Goal: Transaction & Acquisition: Book appointment/travel/reservation

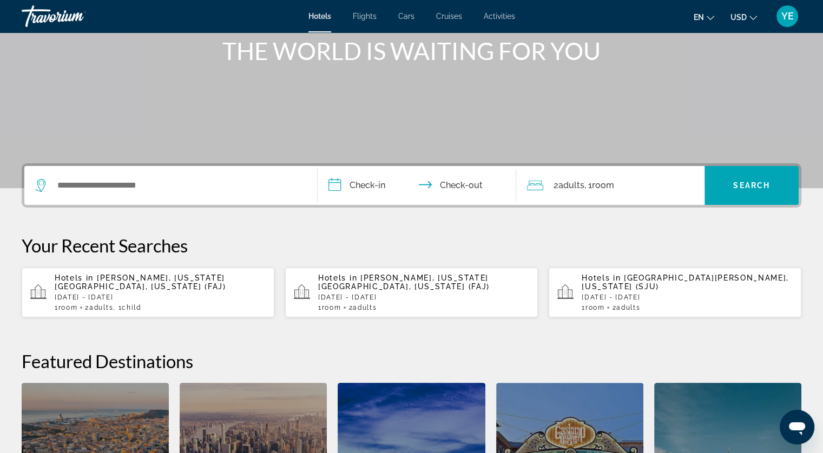
scroll to position [162, 0]
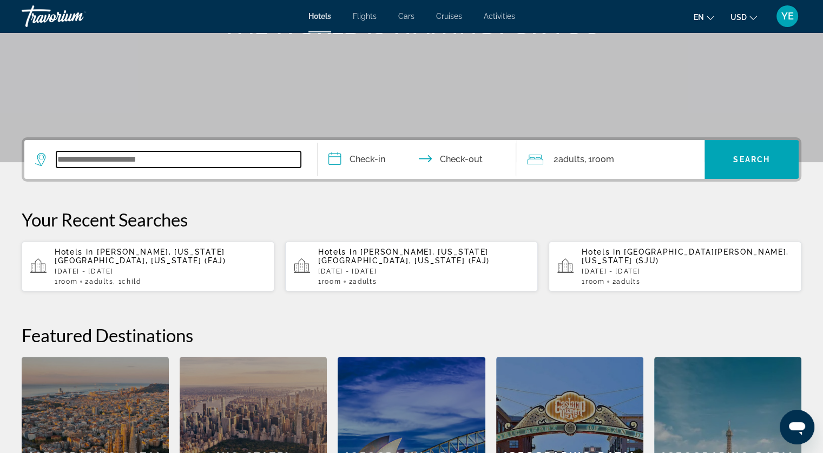
click at [162, 160] on input "Search widget" at bounding box center [178, 160] width 245 height 16
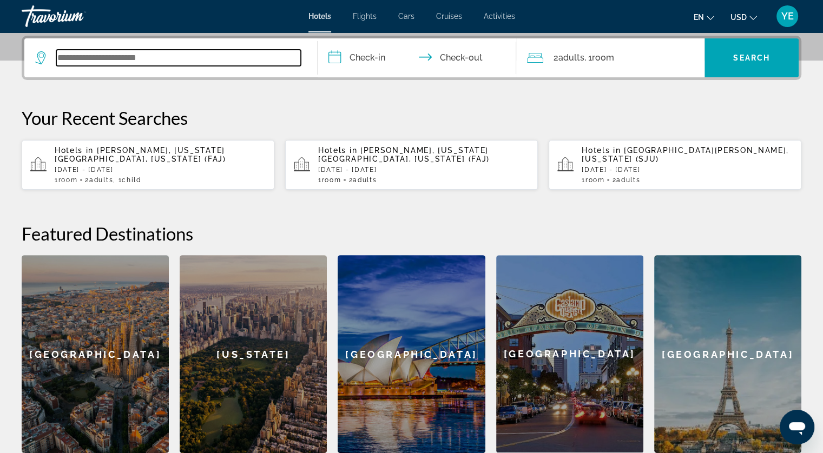
scroll to position [264, 0]
click at [153, 54] on input "Search widget" at bounding box center [178, 58] width 245 height 16
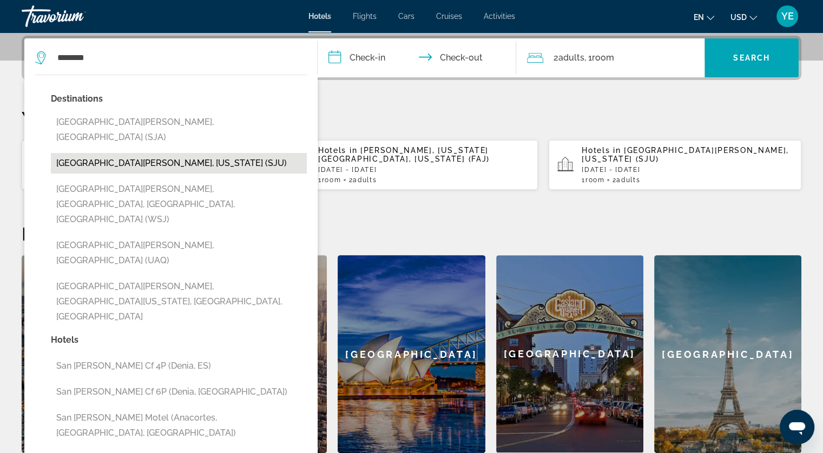
click at [147, 153] on button "[GEOGRAPHIC_DATA][PERSON_NAME], [US_STATE] (SJU)" at bounding box center [179, 163] width 256 height 21
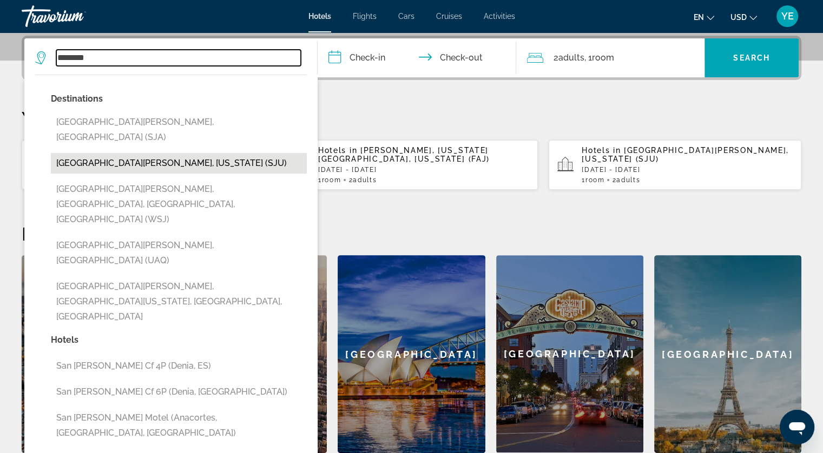
type input "**********"
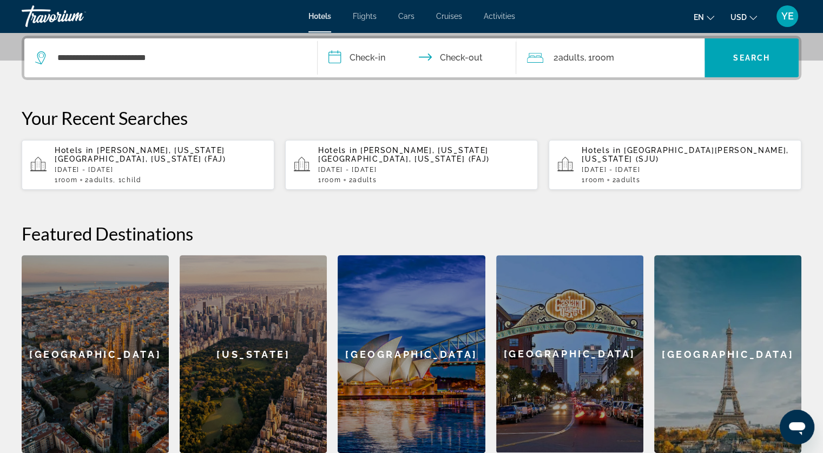
click at [365, 58] on input "**********" at bounding box center [419, 59] width 203 height 42
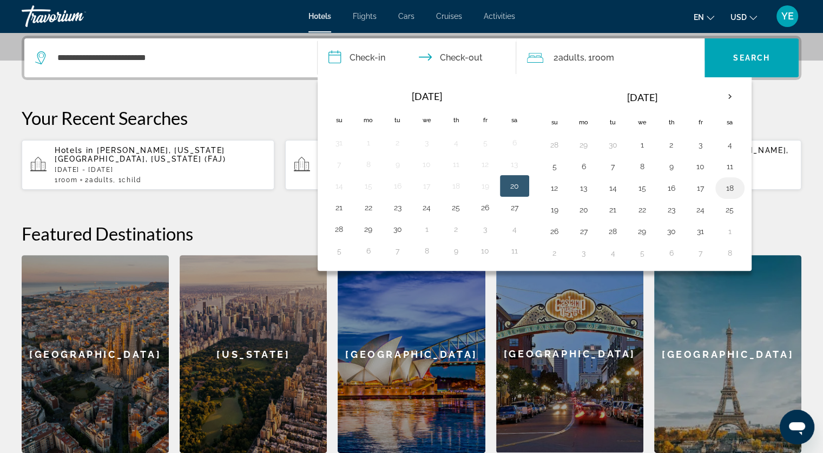
click at [723, 186] on button "18" at bounding box center [729, 188] width 17 height 15
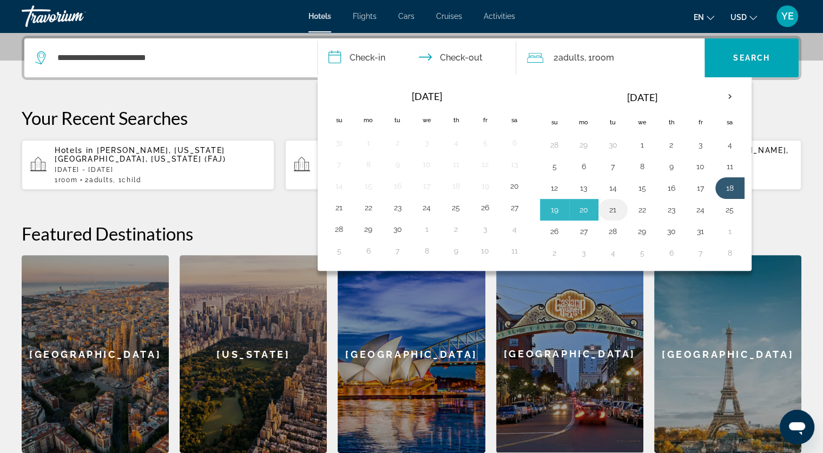
click at [614, 210] on button "21" at bounding box center [612, 209] width 17 height 15
type input "**********"
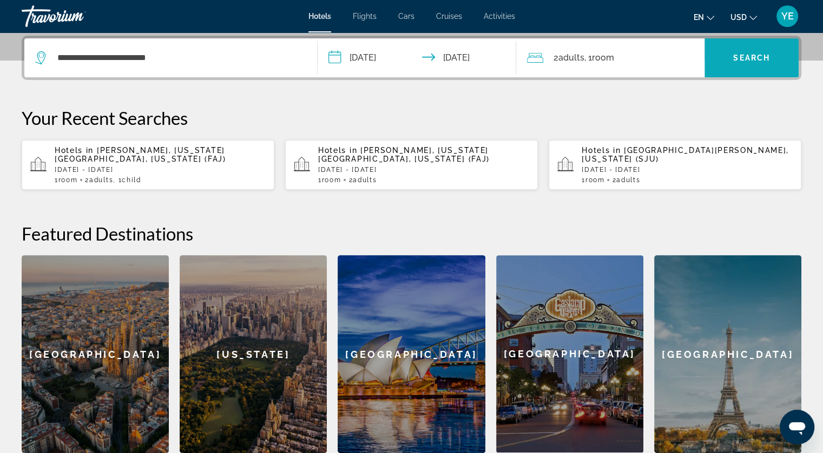
click at [762, 54] on span "Search" at bounding box center [751, 58] width 37 height 9
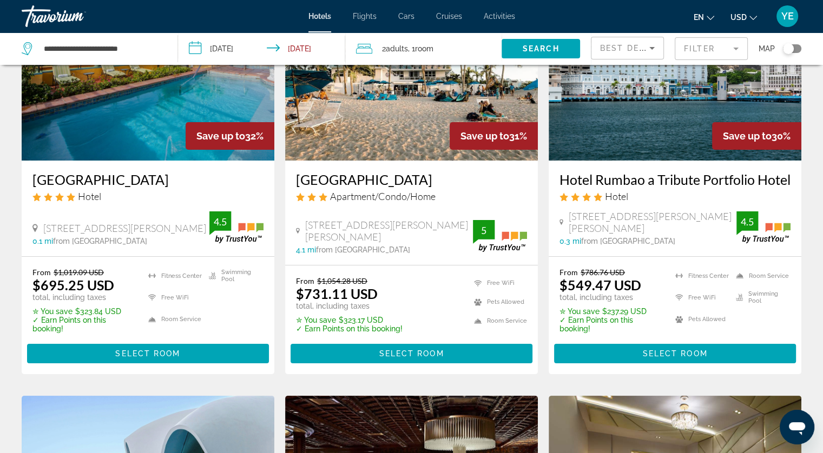
scroll to position [108, 0]
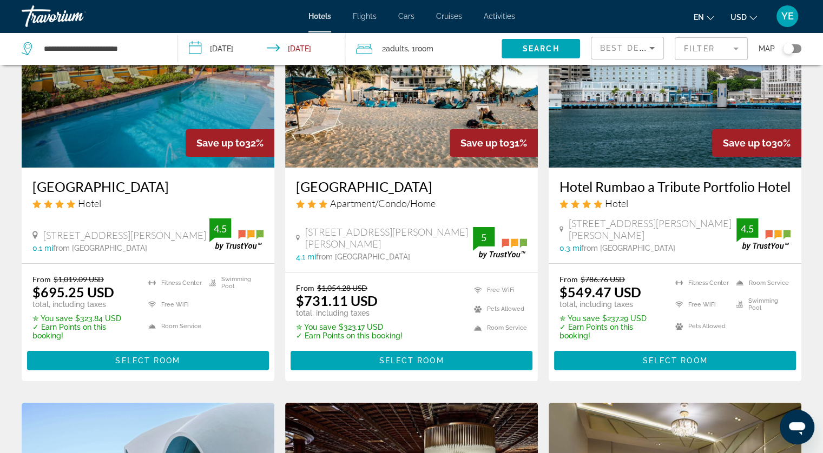
click at [416, 47] on span ", 1 Room rooms" at bounding box center [420, 48] width 25 height 15
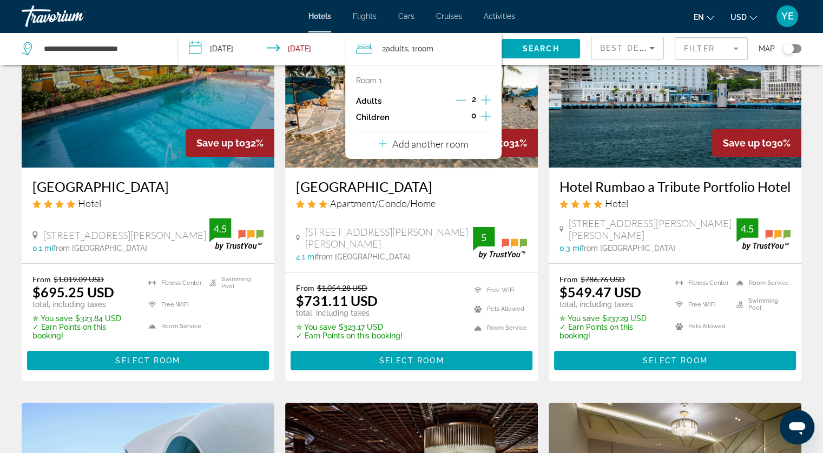
click at [486, 116] on icon "Increment children" at bounding box center [486, 116] width 10 height 10
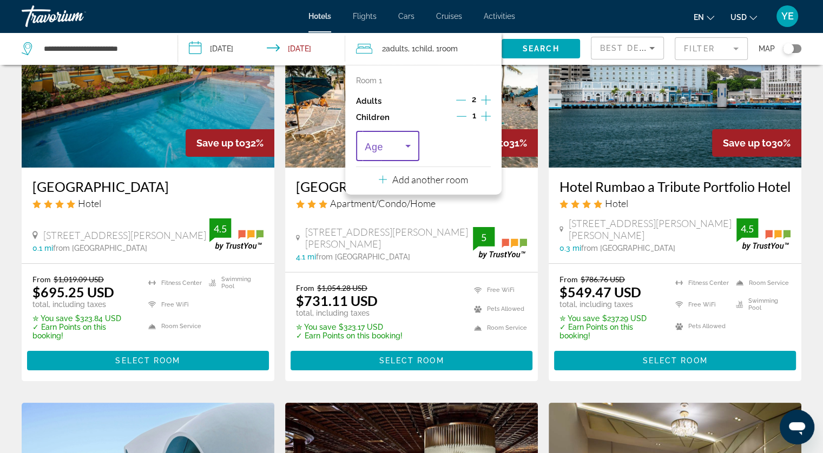
click at [392, 141] on span "Travelers: 2 adults, 1 child" at bounding box center [385, 146] width 41 height 13
click at [371, 198] on mat-option "1" at bounding box center [387, 205] width 63 height 26
click at [515, 49] on span "Search widget" at bounding box center [541, 49] width 78 height 26
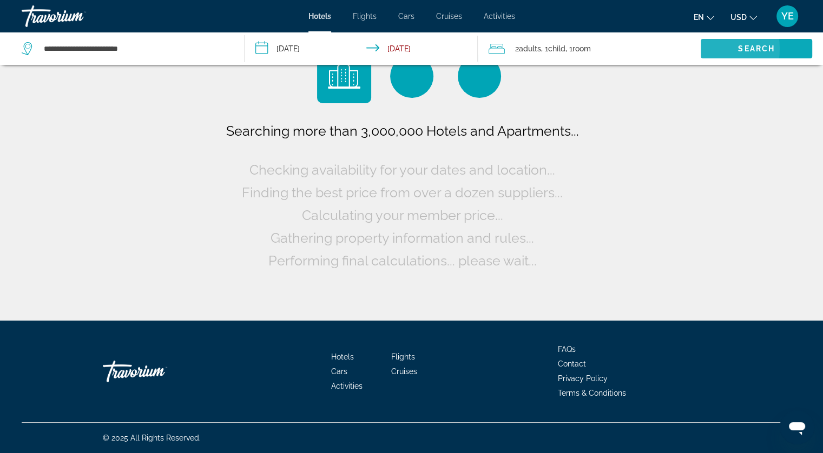
scroll to position [0, 0]
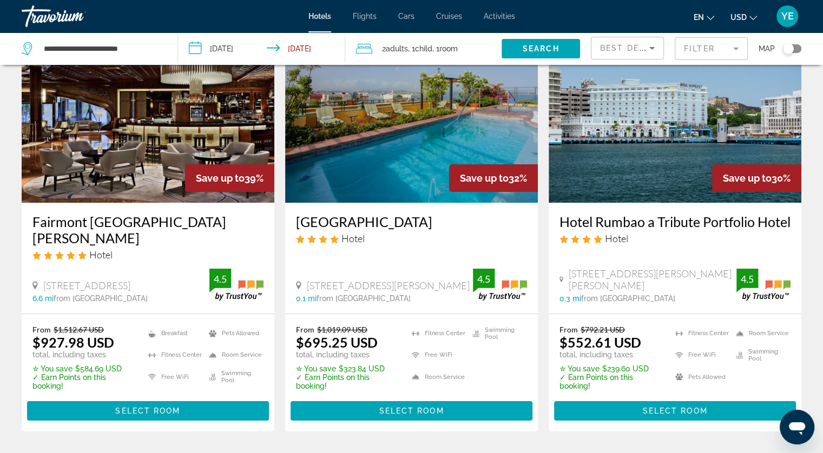
scroll to position [54, 0]
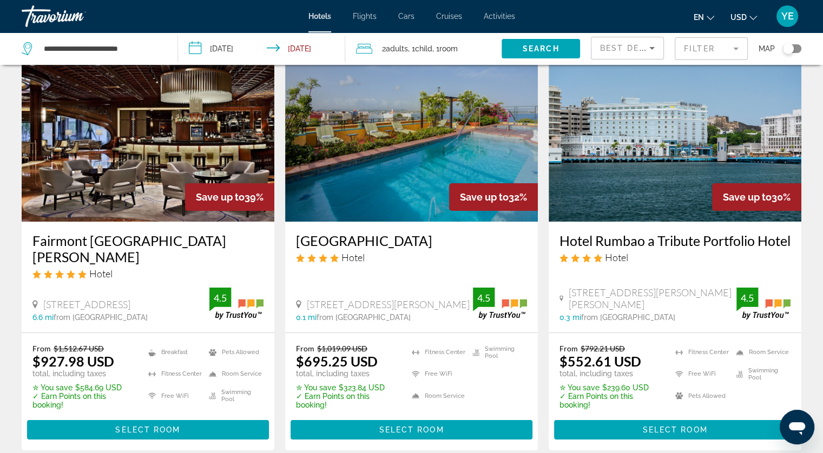
click at [647, 170] on img "Main content" at bounding box center [675, 135] width 253 height 173
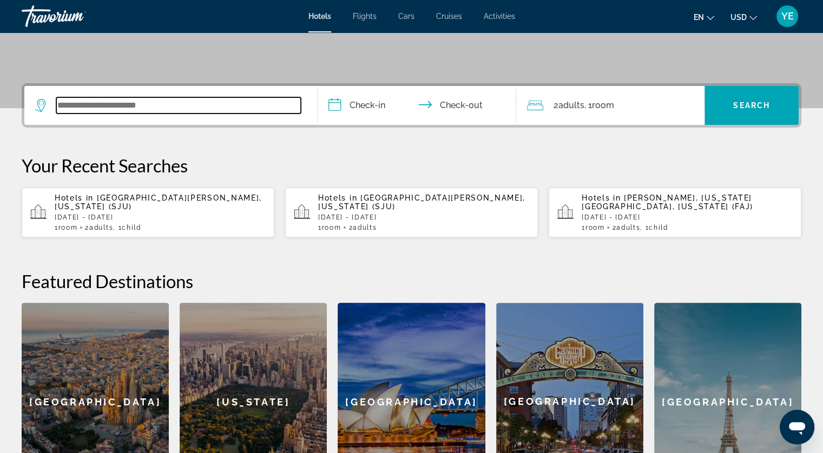
click at [207, 107] on input "Search widget" at bounding box center [178, 105] width 245 height 16
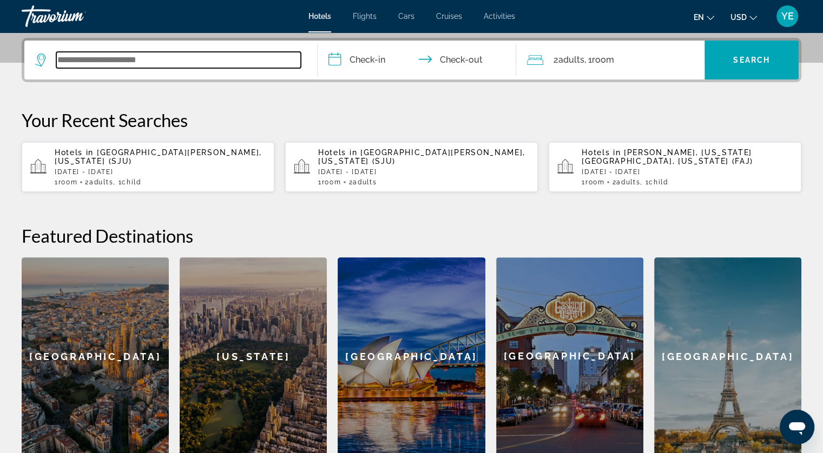
scroll to position [264, 0]
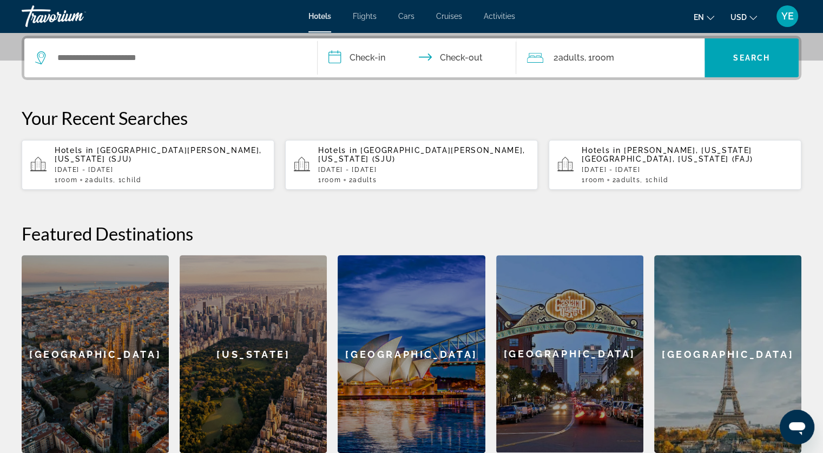
click at [139, 159] on div "Hotels in [GEOGRAPHIC_DATA][PERSON_NAME], [US_STATE] (SJU) [DATE] - [DATE] 1 Ro…" at bounding box center [160, 165] width 211 height 38
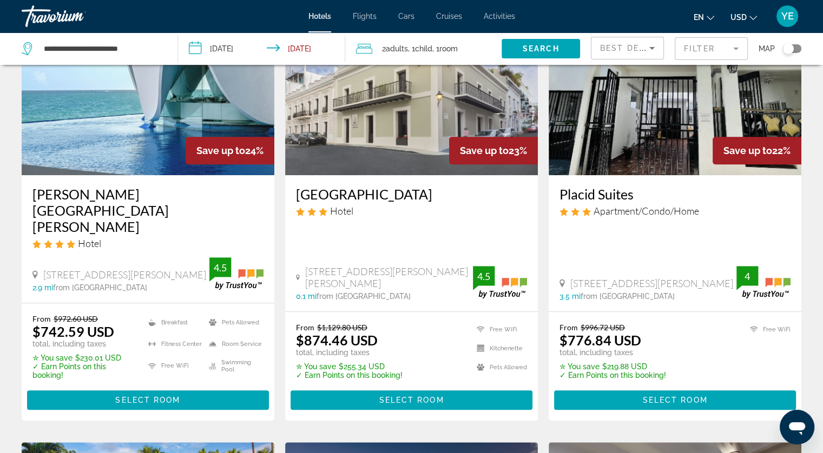
scroll to position [541, 0]
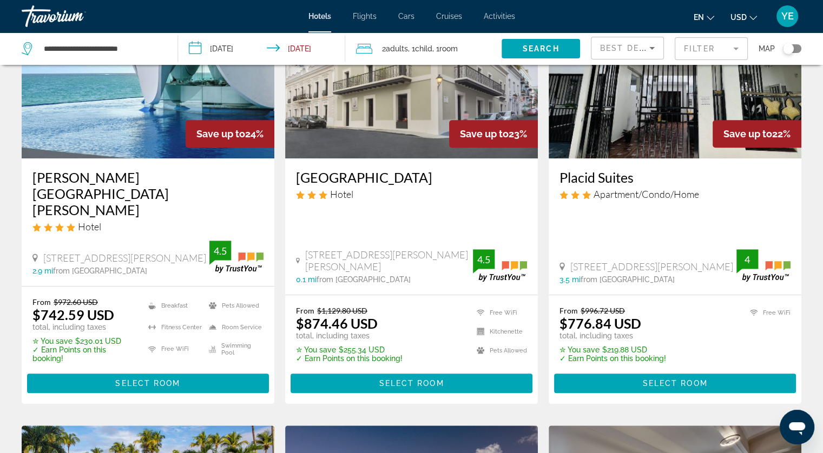
click at [141, 135] on img "Main content" at bounding box center [148, 71] width 253 height 173
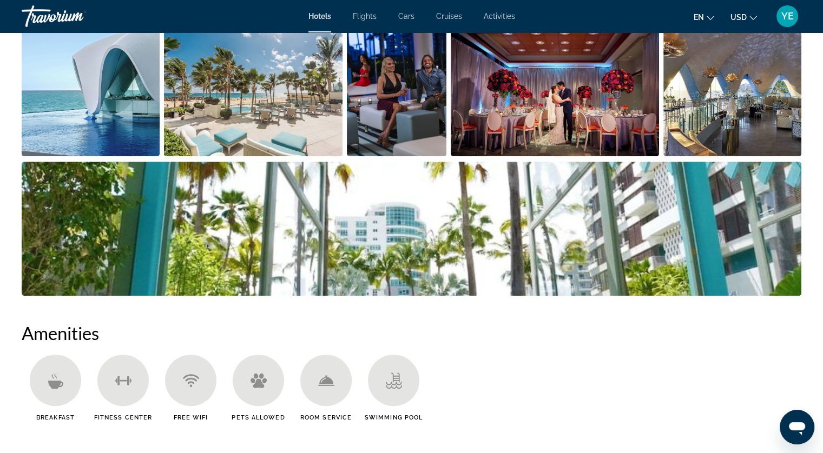
scroll to position [541, 0]
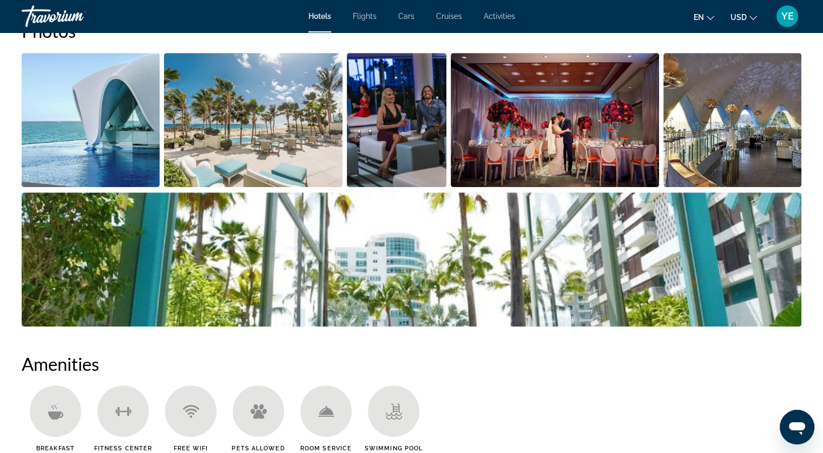
click at [677, 153] on img "Open full-screen image slider" at bounding box center [732, 120] width 138 height 134
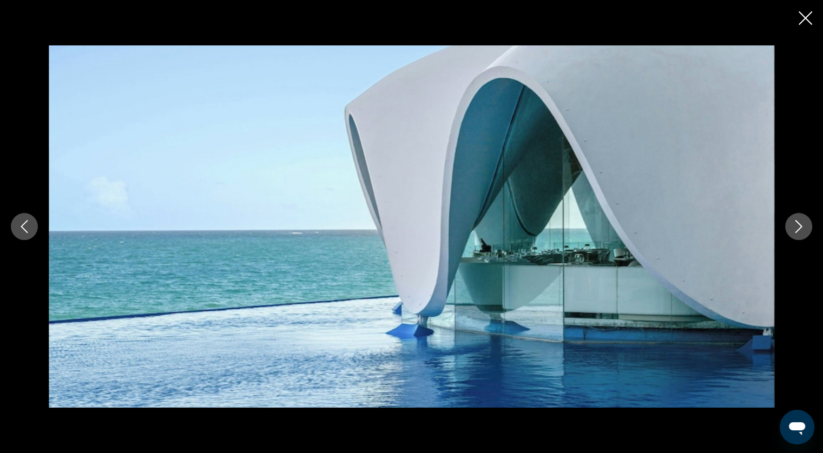
click at [794, 227] on icon "Next image" at bounding box center [798, 226] width 13 height 13
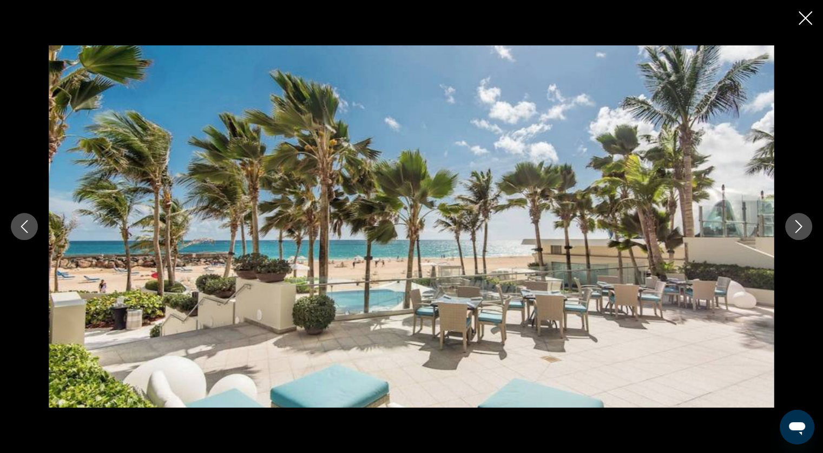
click at [792, 227] on icon "Next image" at bounding box center [798, 226] width 13 height 13
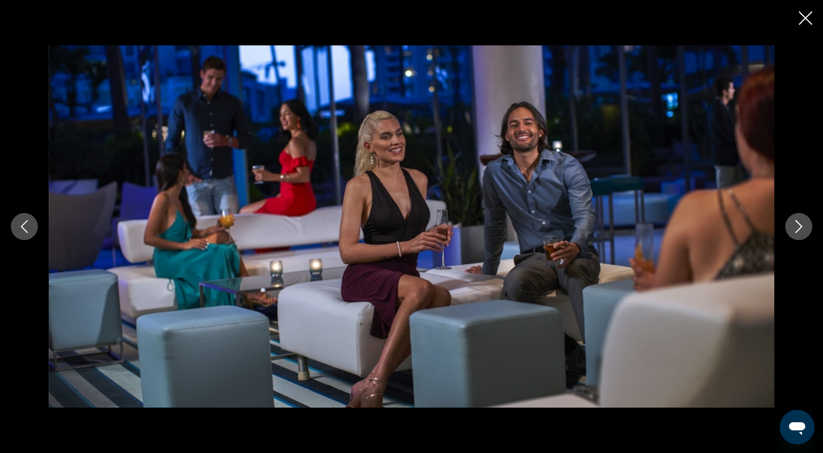
click at [792, 227] on icon "Next image" at bounding box center [798, 226] width 13 height 13
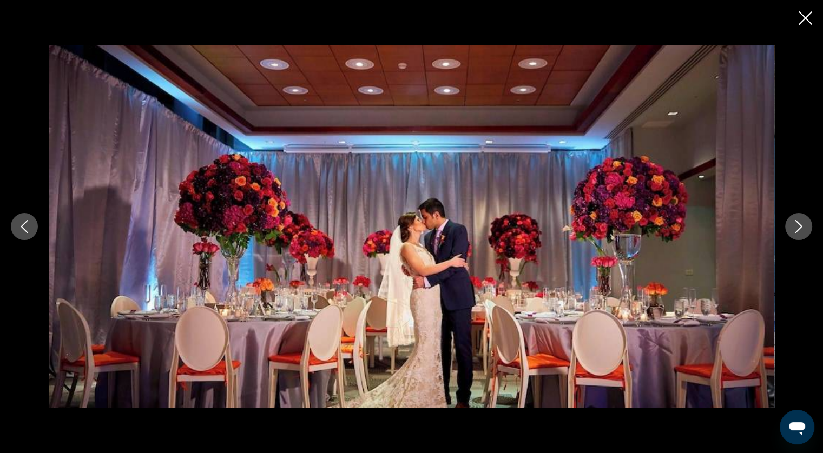
click at [792, 227] on icon "Next image" at bounding box center [798, 226] width 13 height 13
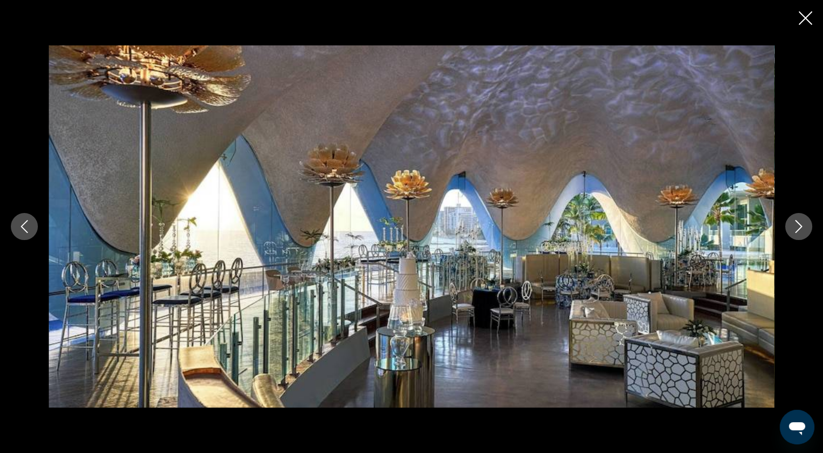
click at [792, 227] on icon "Next image" at bounding box center [798, 226] width 13 height 13
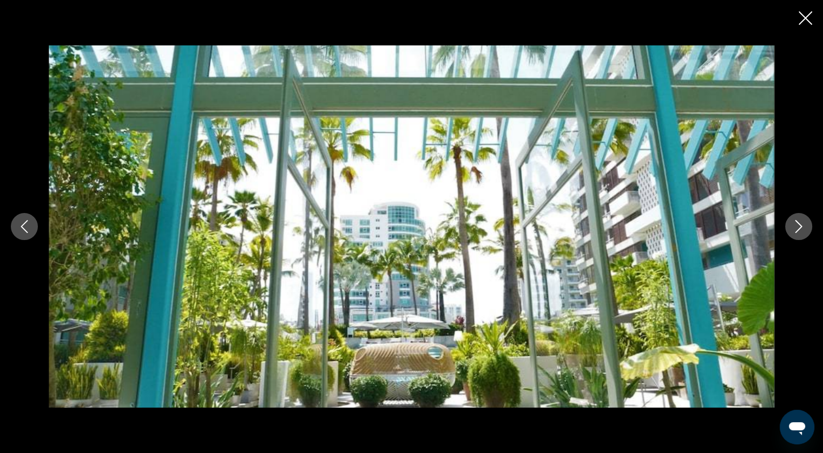
click at [792, 226] on icon "Next image" at bounding box center [798, 226] width 13 height 13
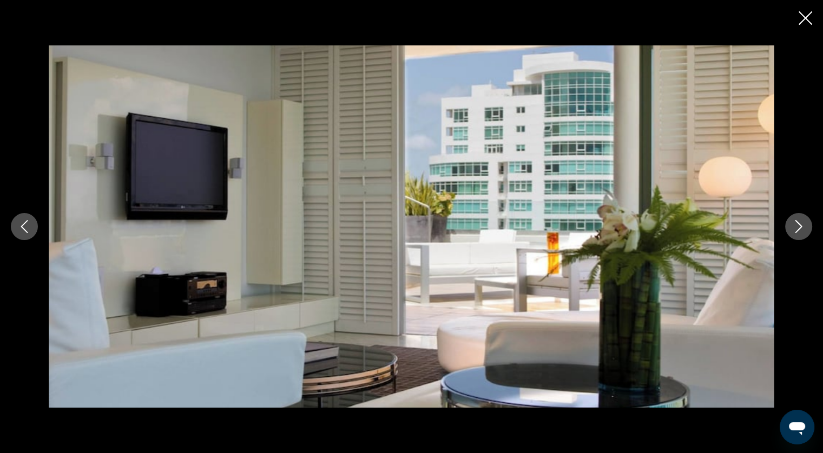
click at [792, 226] on icon "Next image" at bounding box center [798, 226] width 13 height 13
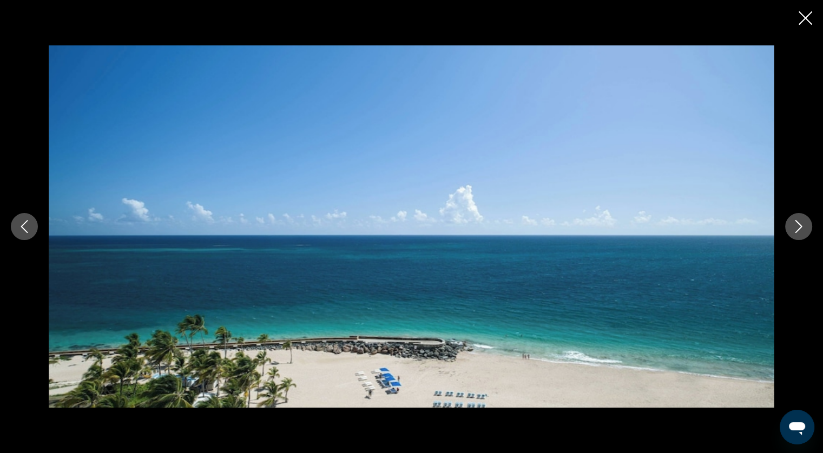
click at [792, 226] on icon "Next image" at bounding box center [798, 226] width 13 height 13
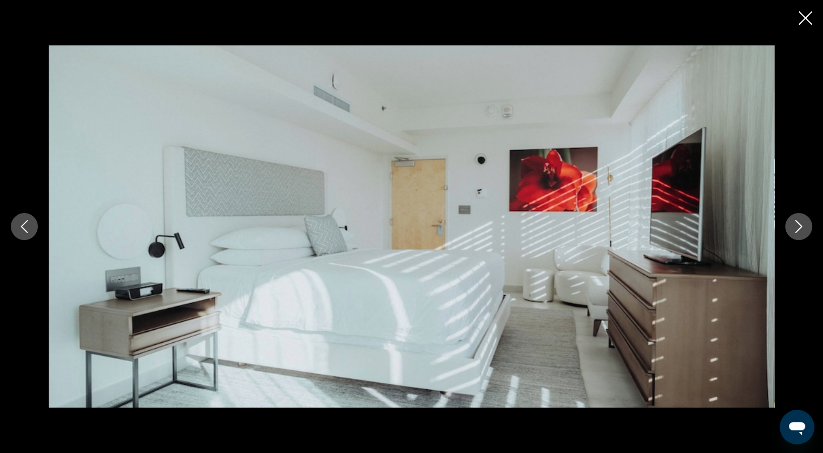
click at [806, 19] on icon "Close slideshow" at bounding box center [806, 18] width 14 height 14
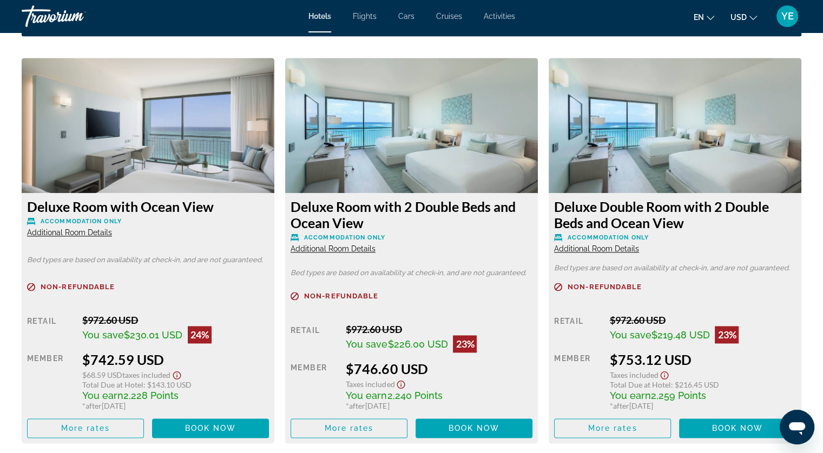
scroll to position [1461, 0]
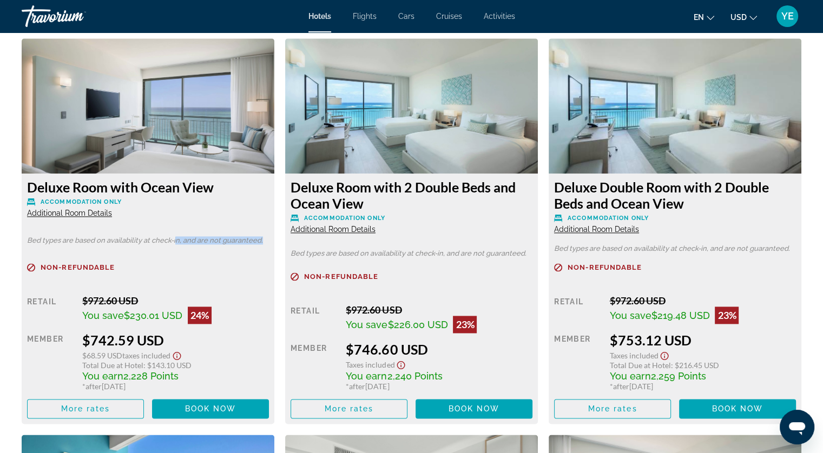
drag, startPoint x: 175, startPoint y: 240, endPoint x: 267, endPoint y: 245, distance: 91.6
click at [267, 245] on div "Deluxe Room with Ocean View Accommodation Only Additional Room Details Bed type…" at bounding box center [148, 299] width 253 height 251
click at [243, 246] on div "Deluxe Room with Ocean View Accommodation Only Additional Room Details Bed type…" at bounding box center [148, 299] width 253 height 251
